Goal: Task Accomplishment & Management: Complete application form

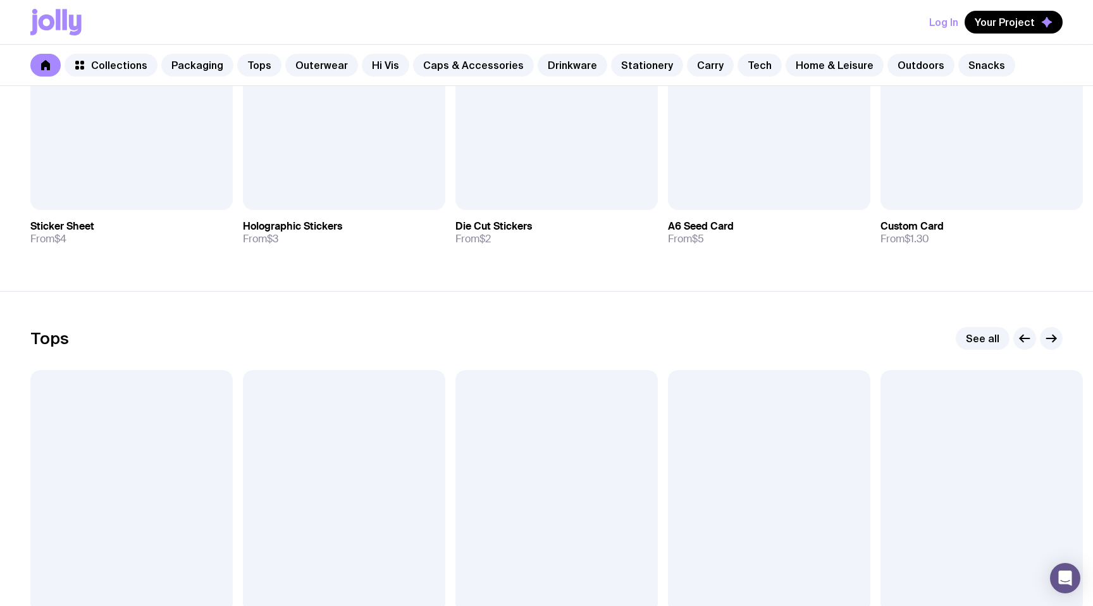
scroll to position [433, 0]
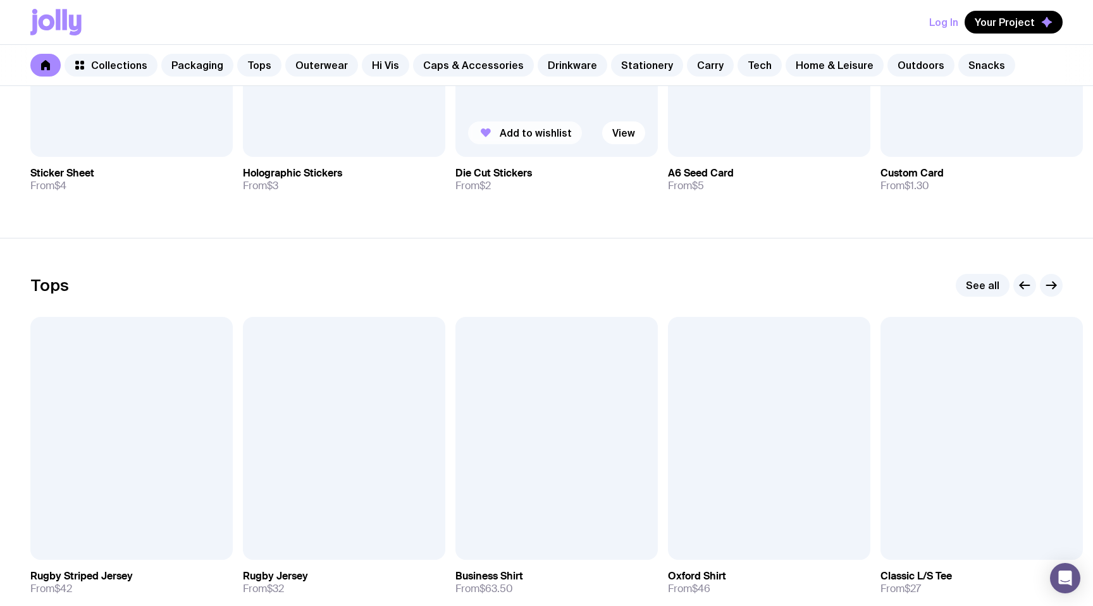
click at [504, 135] on span "Add to wishlist" at bounding box center [536, 133] width 72 height 13
click at [1002, 21] on span "Your Project" at bounding box center [1005, 22] width 60 height 13
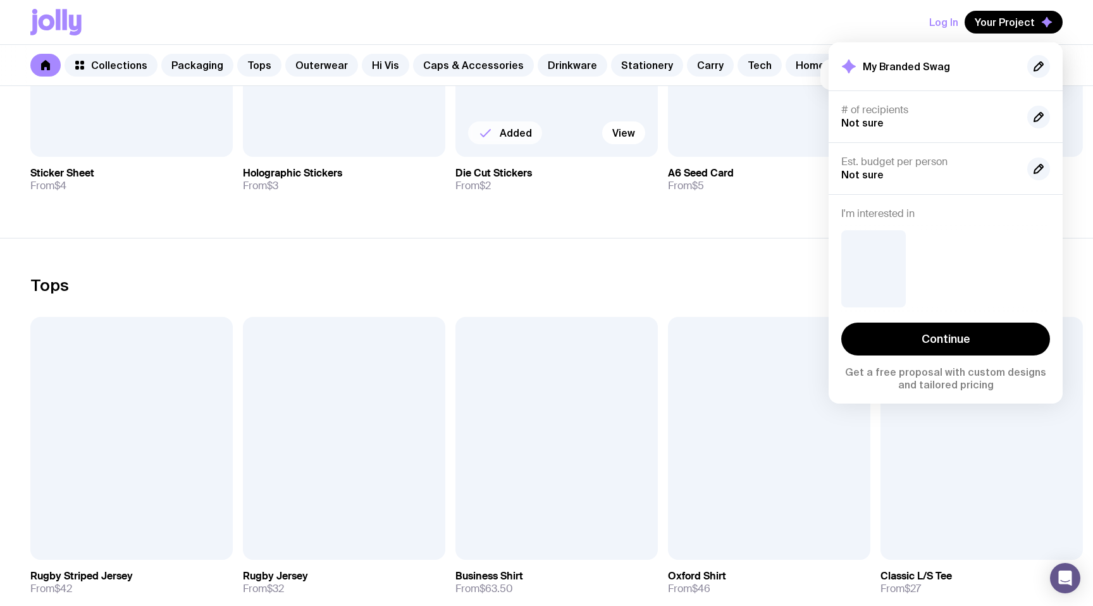
click at [616, 244] on section "Tops See all Add to wishlist View Rugby Striped Jersey From $42 Add to wishlist…" at bounding box center [546, 439] width 1093 height 403
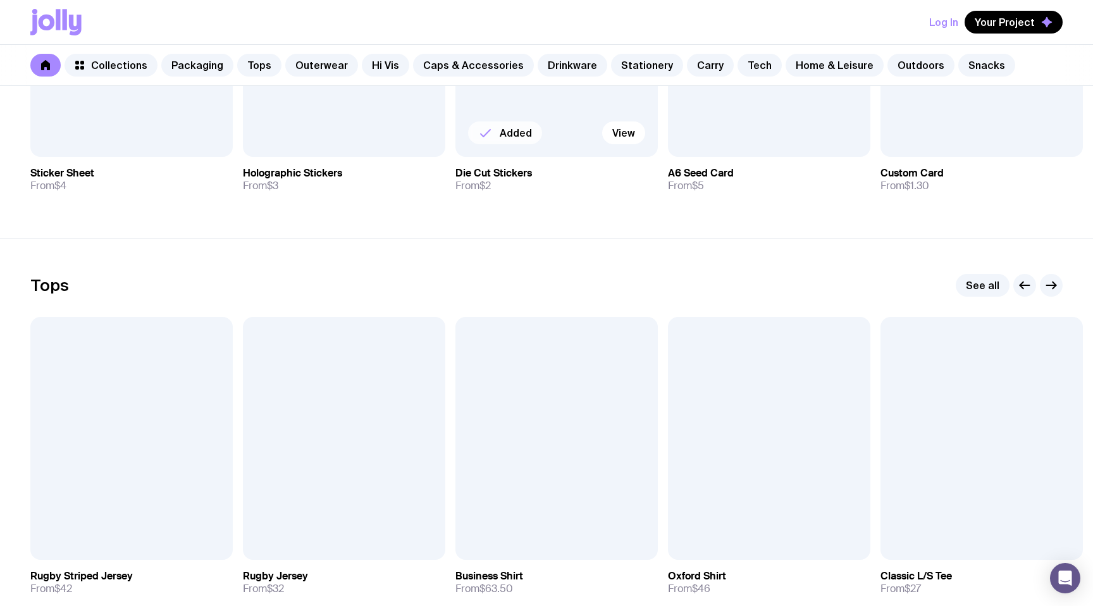
click at [946, 22] on button "Log In" at bounding box center [943, 22] width 29 height 23
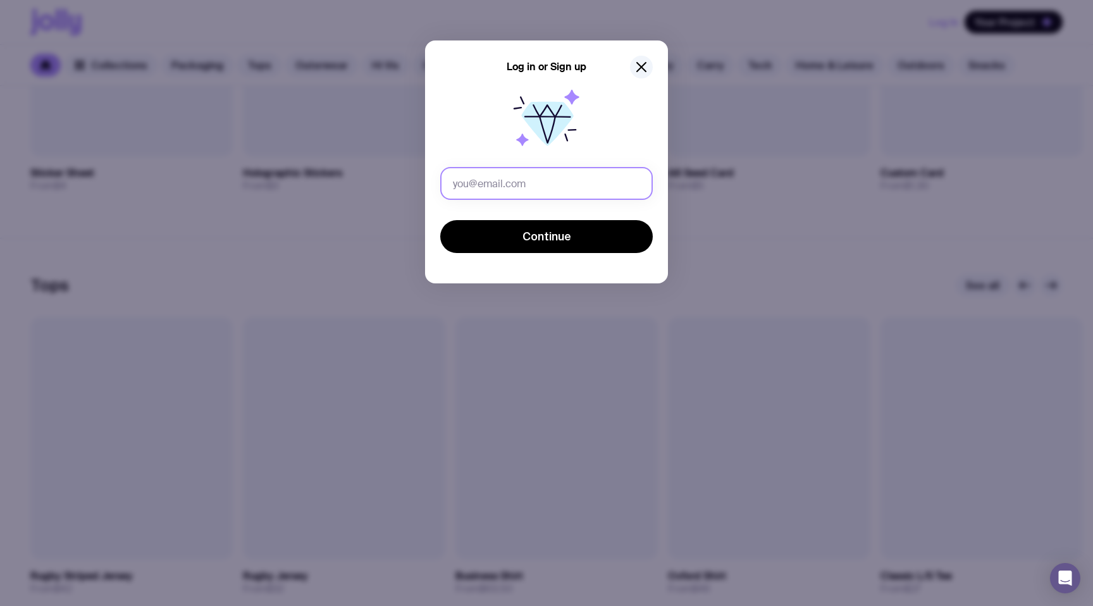
type input "sergey.sobko@uinno.io"
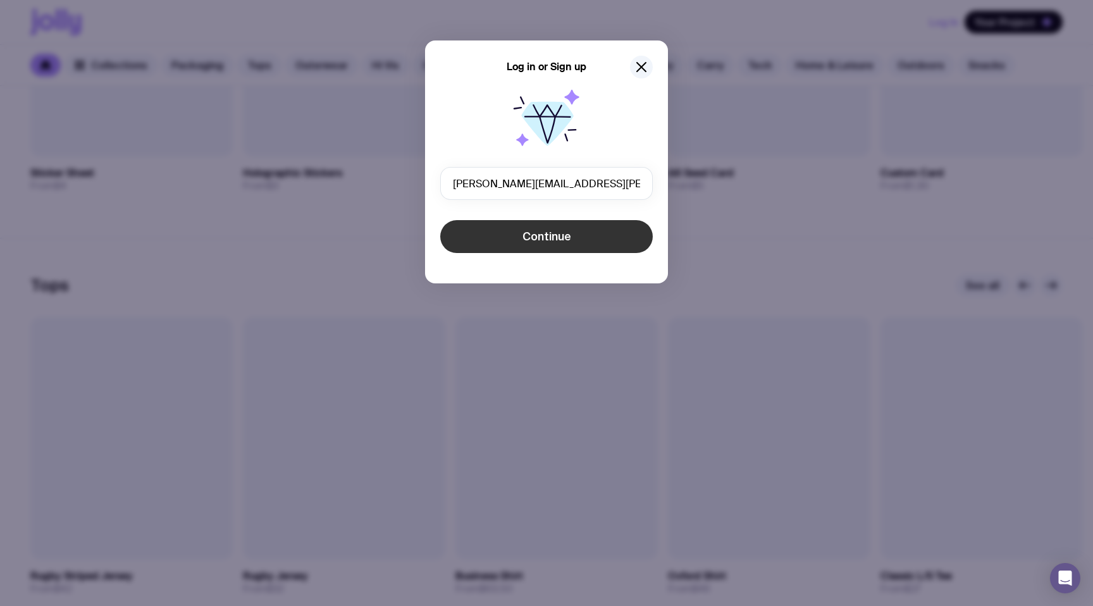
click at [488, 240] on button "Continue" at bounding box center [546, 236] width 213 height 33
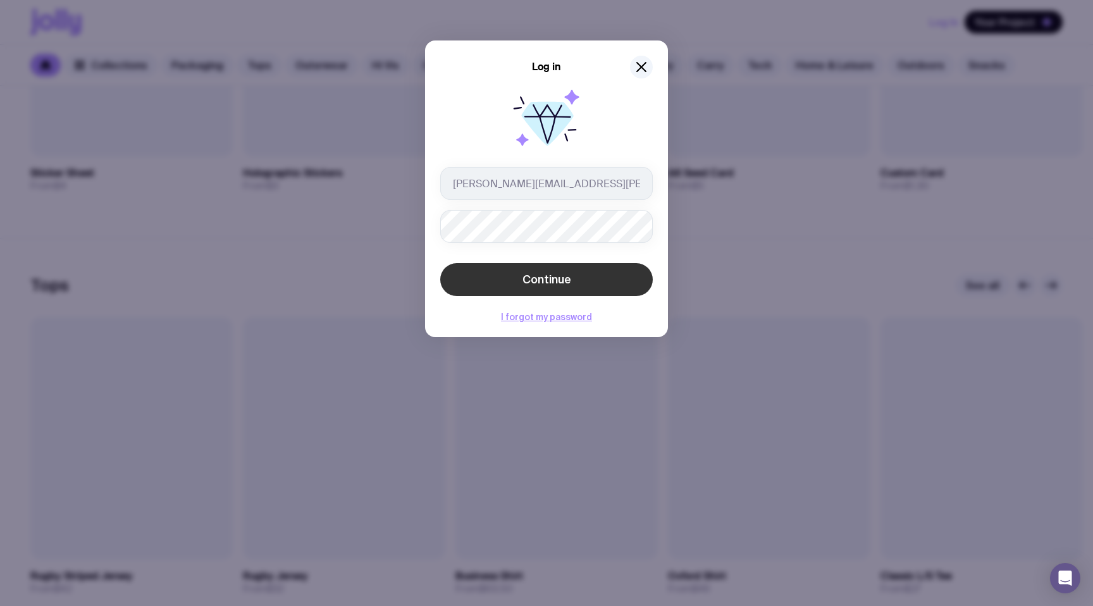
click at [515, 292] on button "Continue" at bounding box center [546, 279] width 213 height 33
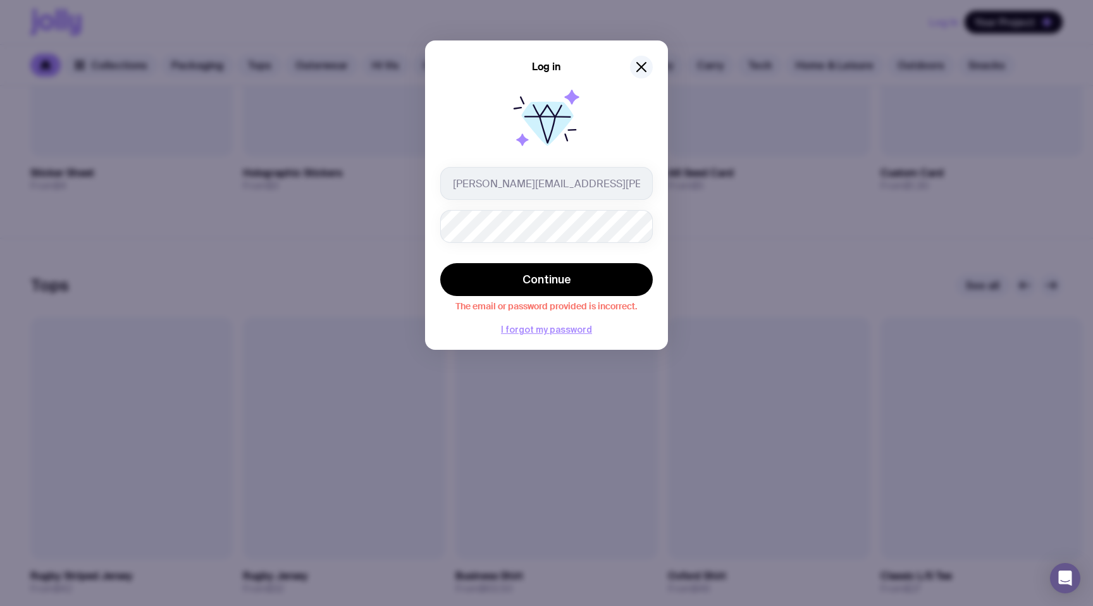
click at [623, 137] on div at bounding box center [546, 121] width 213 height 81
click at [645, 61] on icon "button" at bounding box center [641, 66] width 15 height 15
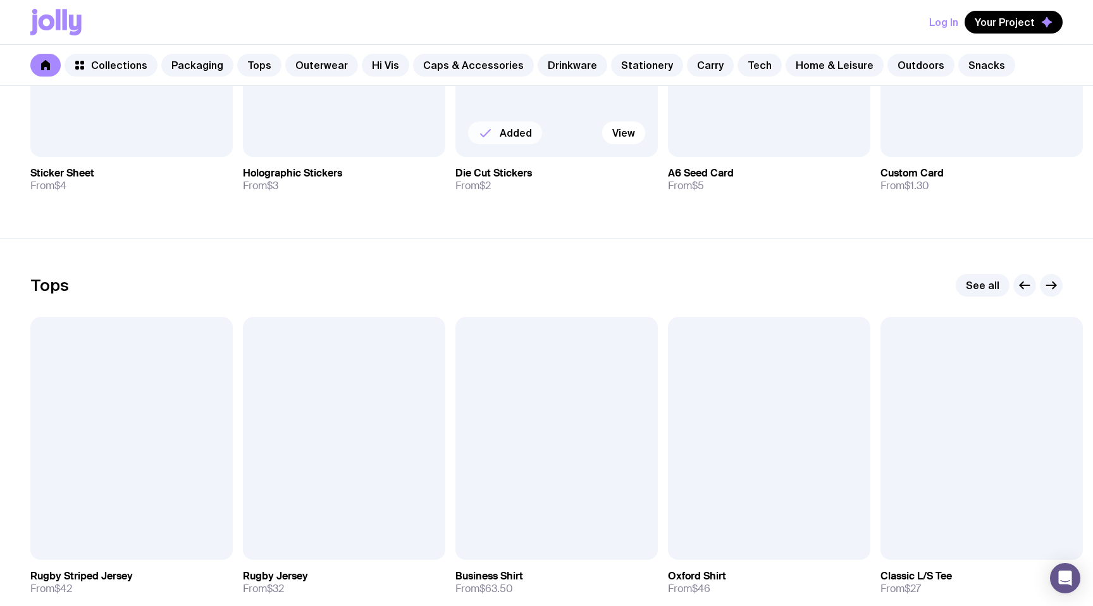
click at [939, 20] on button "Log In" at bounding box center [943, 22] width 29 height 23
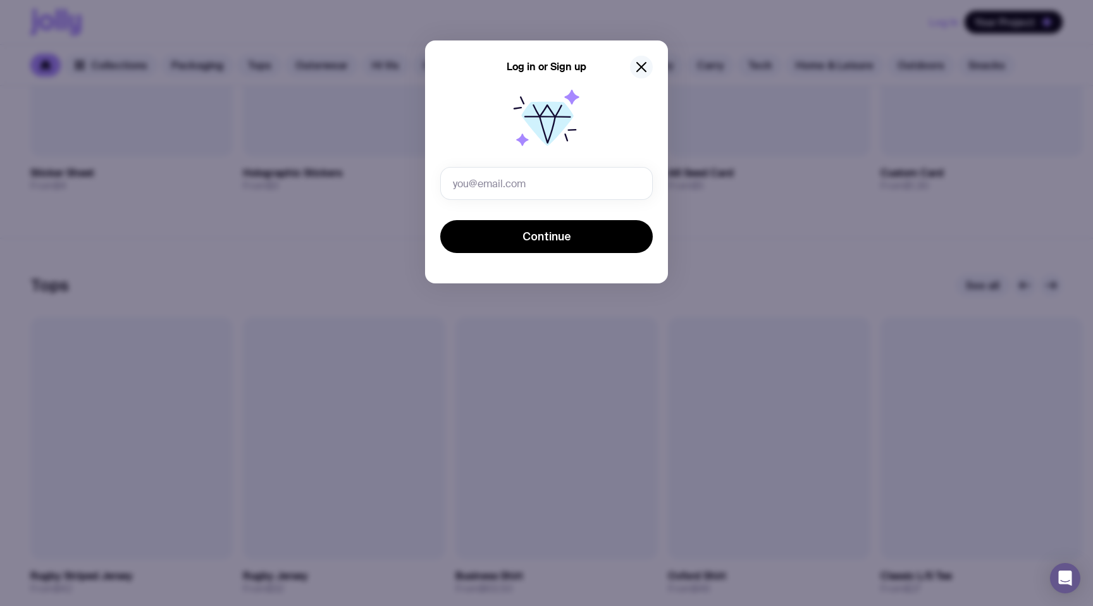
click at [646, 59] on icon "button" at bounding box center [641, 66] width 15 height 15
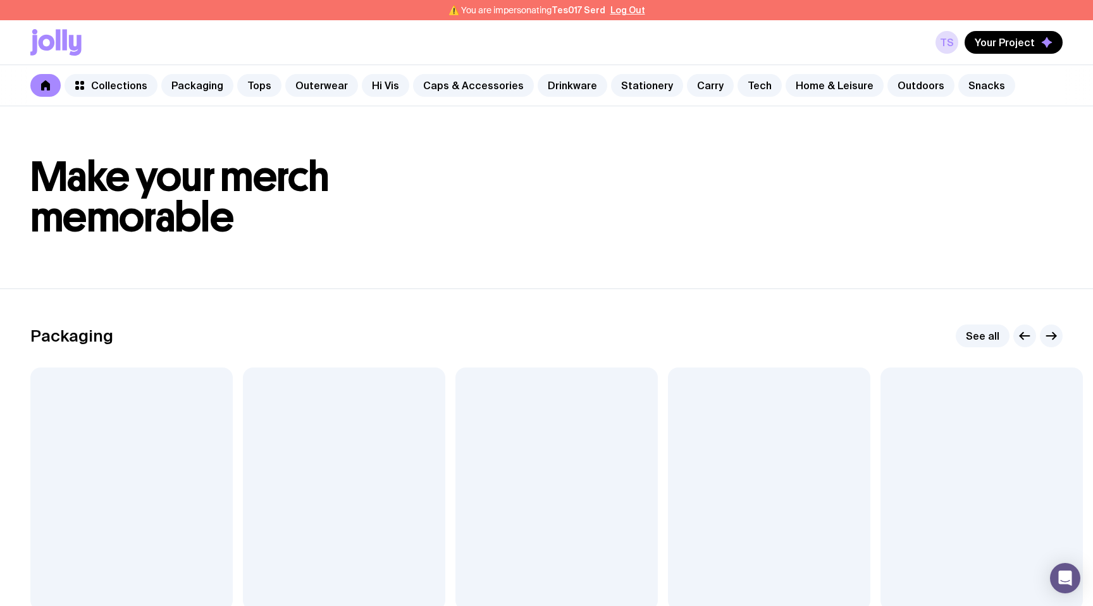
scroll to position [740, 0]
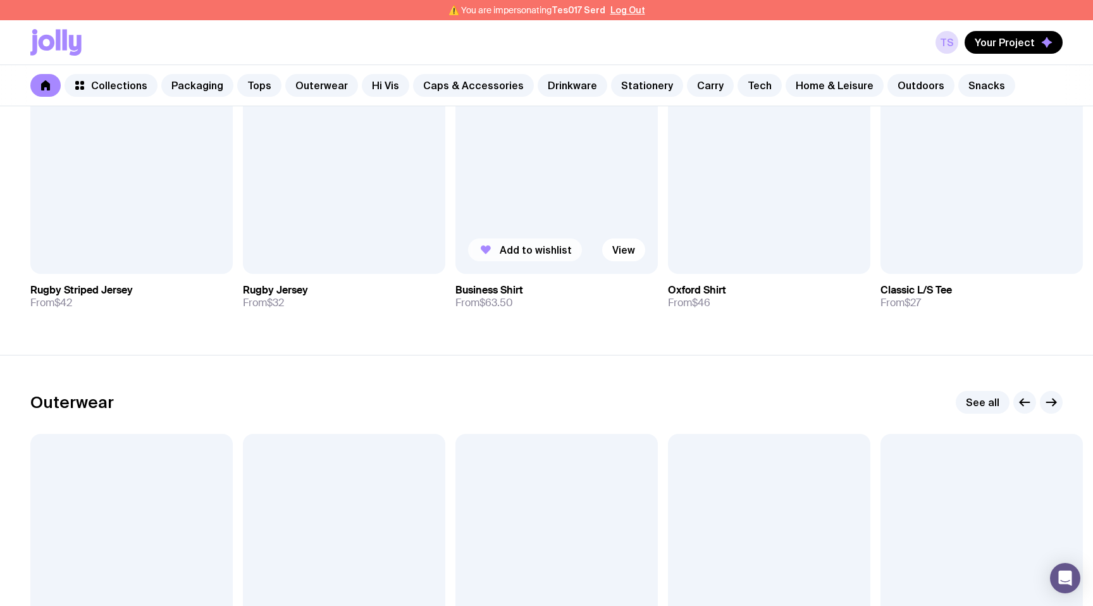
click at [517, 240] on button "Add to wishlist" at bounding box center [525, 250] width 114 height 23
click at [293, 250] on span "Add to wishlist" at bounding box center [323, 250] width 72 height 13
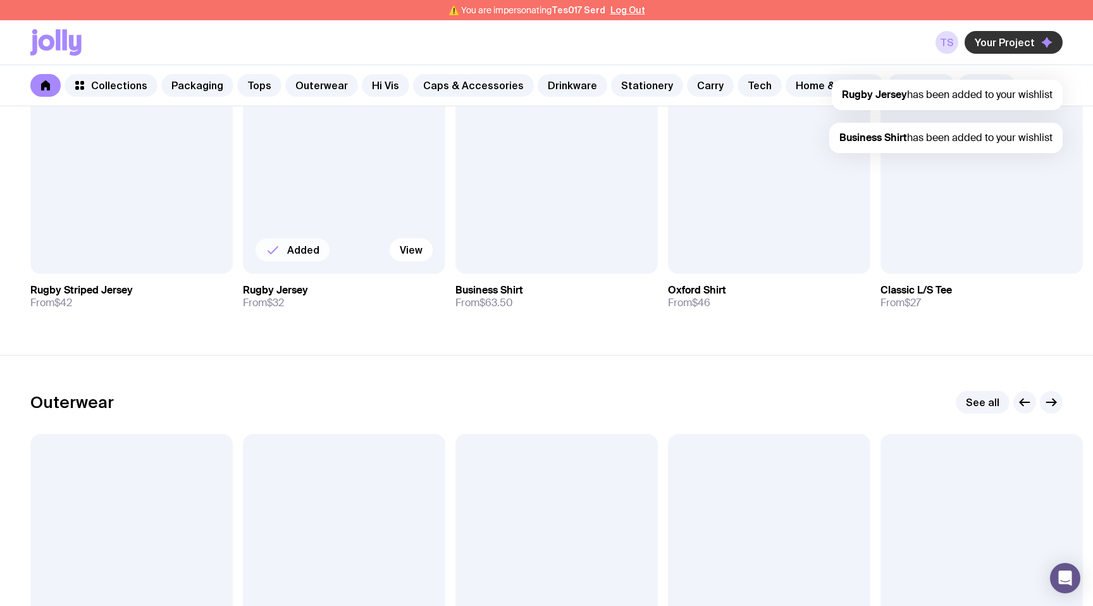
click at [1011, 40] on span "Your Project" at bounding box center [1005, 42] width 60 height 13
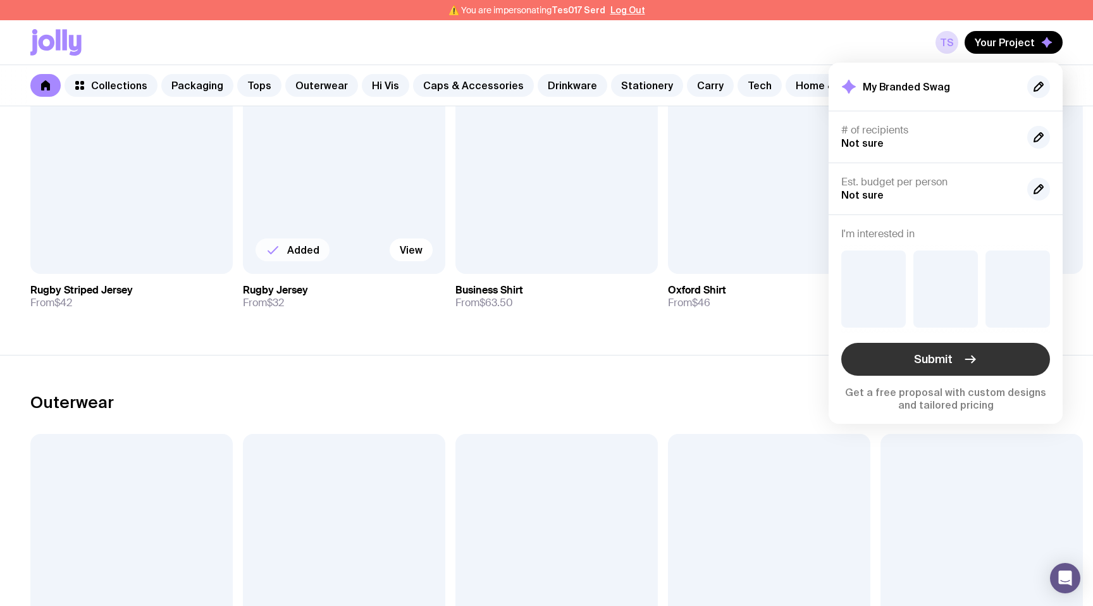
click at [896, 355] on button "Submit" at bounding box center [945, 359] width 209 height 33
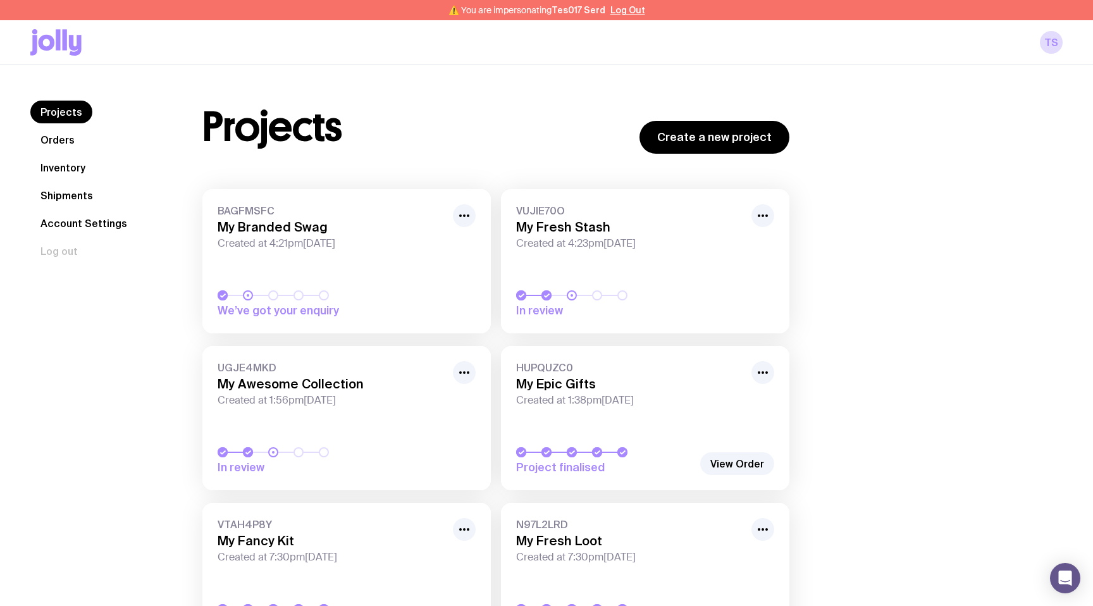
click at [367, 264] on link "BAGFMSFC My Branded Swag Created at 4:21pm[DATE] We’ve got your enquiry" at bounding box center [346, 261] width 288 height 144
